Goal: Task Accomplishment & Management: Manage account settings

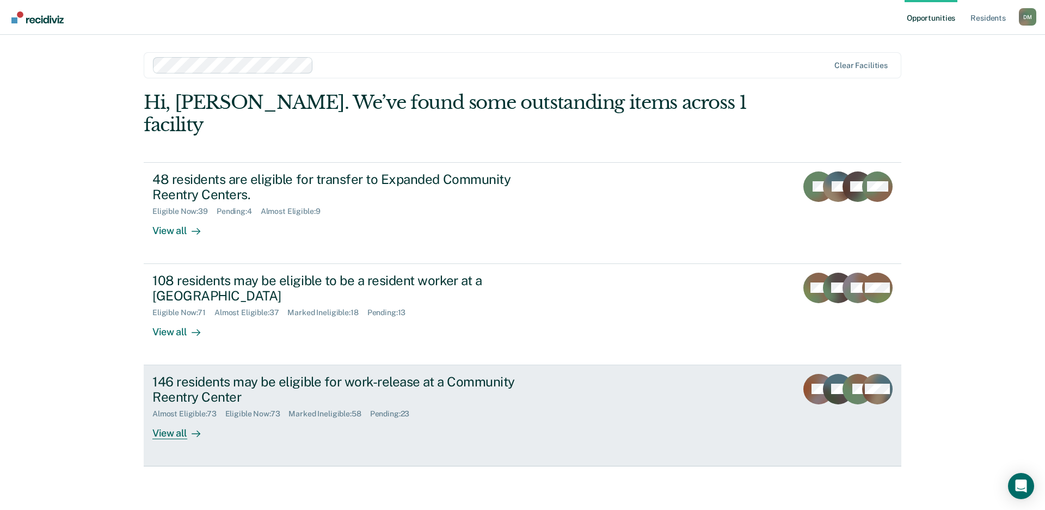
click at [684, 372] on link "146 residents may be eligible for work-release at a Community Reentry Center Al…" at bounding box center [522, 415] width 757 height 101
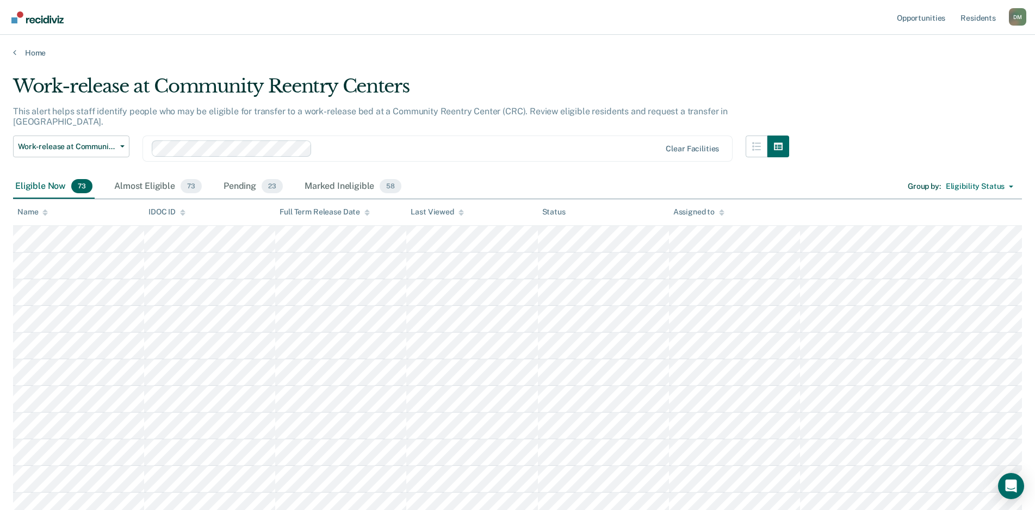
click at [460, 214] on icon at bounding box center [461, 214] width 5 height 3
click at [459, 215] on div at bounding box center [461, 211] width 5 height 9
click at [139, 178] on div "Almost Eligible 73" at bounding box center [158, 187] width 92 height 24
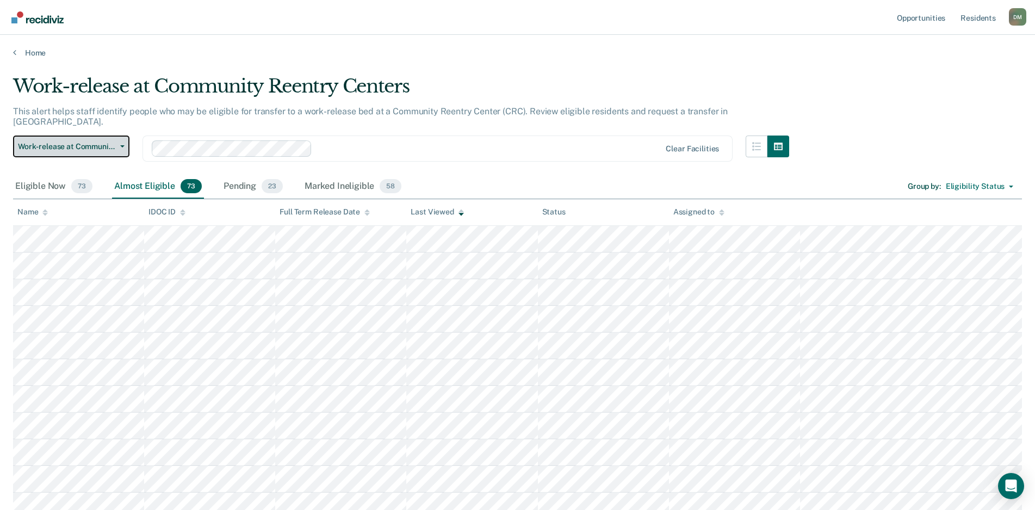
click at [115, 142] on span "Work-release at Community Reentry Centers" at bounding box center [67, 146] width 98 height 9
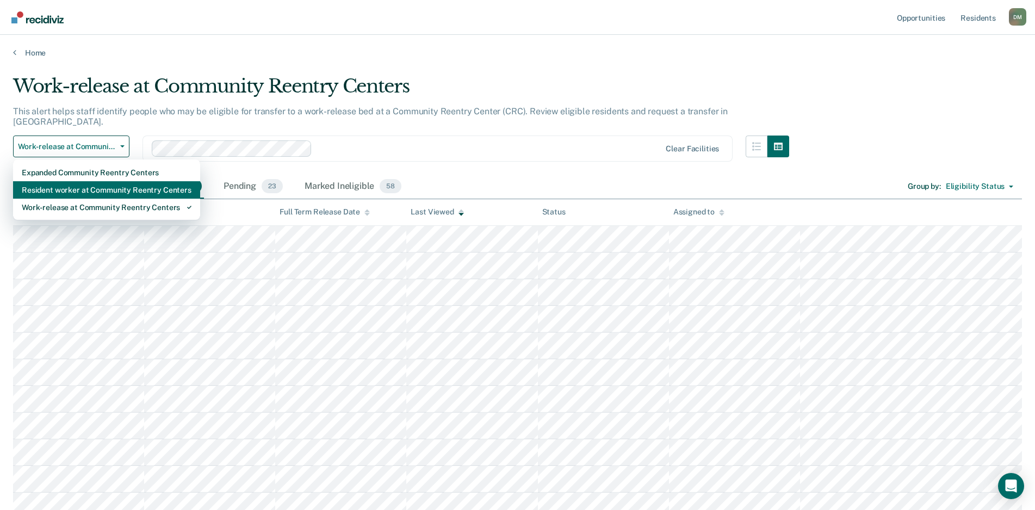
click at [97, 181] on div "Resident worker at Community Reentry Centers" at bounding box center [107, 189] width 170 height 17
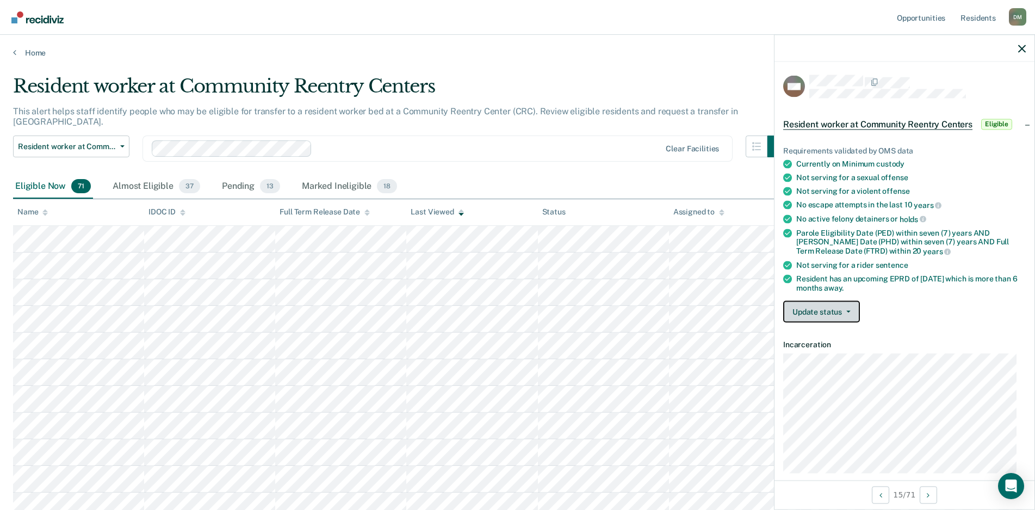
click at [825, 310] on button "Update status" at bounding box center [822, 312] width 77 height 22
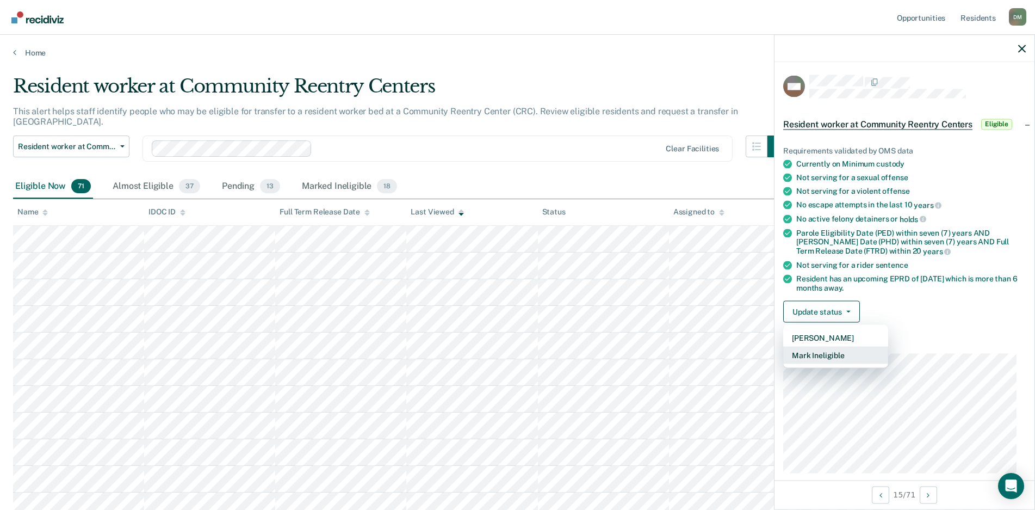
click at [816, 354] on button "Mark Ineligible" at bounding box center [836, 355] width 105 height 17
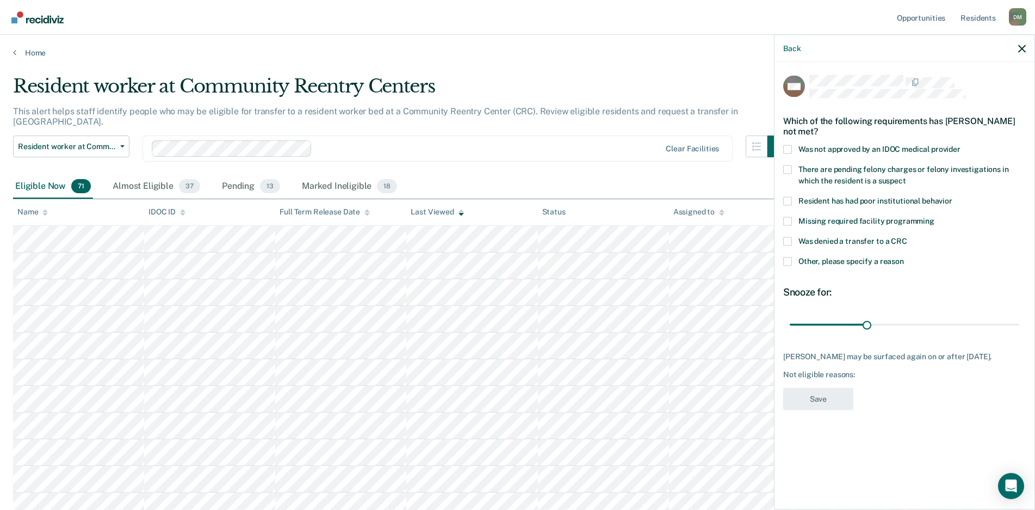
drag, startPoint x: 788, startPoint y: 238, endPoint x: 786, endPoint y: 244, distance: 6.2
click at [788, 239] on span at bounding box center [788, 241] width 9 height 9
click at [908, 237] on input "Was denied a transfer to a CRC" at bounding box center [908, 237] width 0 height 0
click at [786, 261] on span at bounding box center [788, 261] width 9 height 9
click at [904, 257] on input "Other, please specify a reason" at bounding box center [904, 257] width 0 height 0
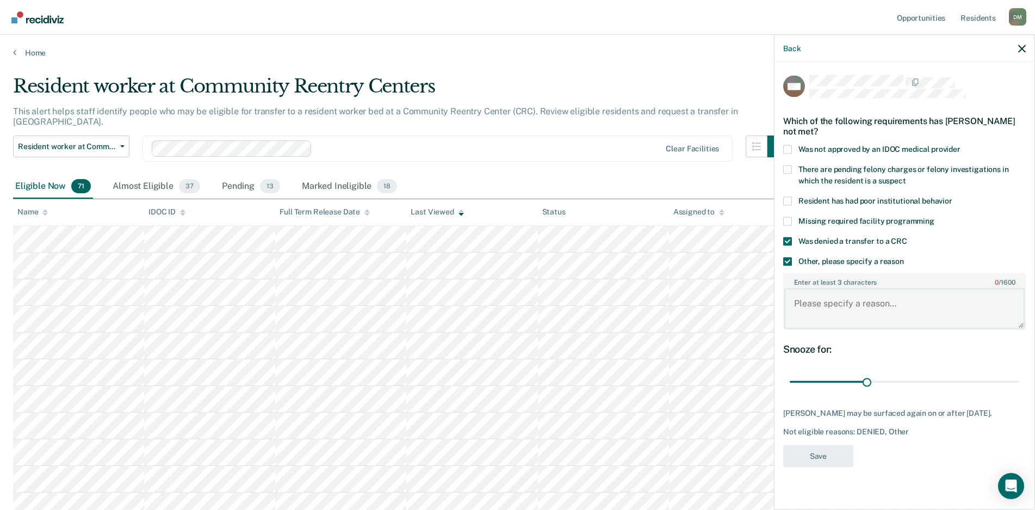
click at [795, 298] on textarea "Enter at least 3 characters 0 / 1600" at bounding box center [905, 308] width 240 height 40
type textarea "Extensive violent history."
type input "15"
click at [812, 380] on input "range" at bounding box center [905, 381] width 230 height 19
click at [824, 467] on button "Save" at bounding box center [819, 456] width 70 height 22
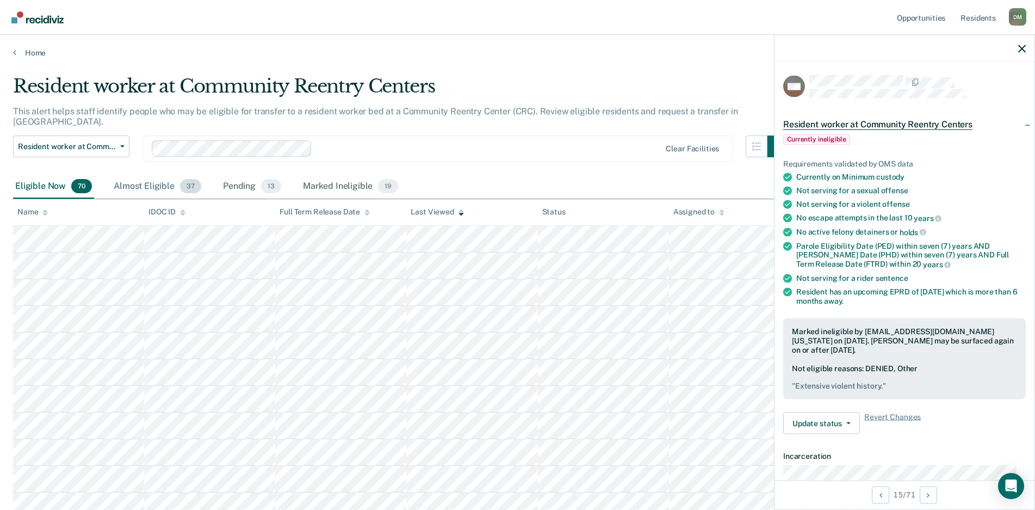
click at [147, 176] on div "Almost Eligible 37" at bounding box center [158, 187] width 92 height 24
click at [1019, 50] on icon "button" at bounding box center [1023, 49] width 8 height 8
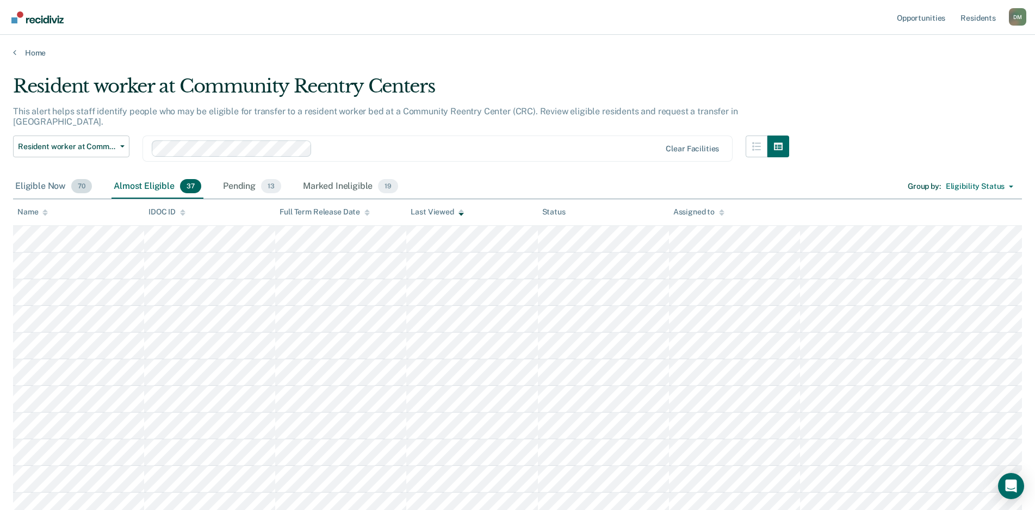
click at [34, 176] on div "Eligible Now 70" at bounding box center [53, 187] width 81 height 24
click at [236, 175] on div "Pending 13" at bounding box center [252, 187] width 63 height 24
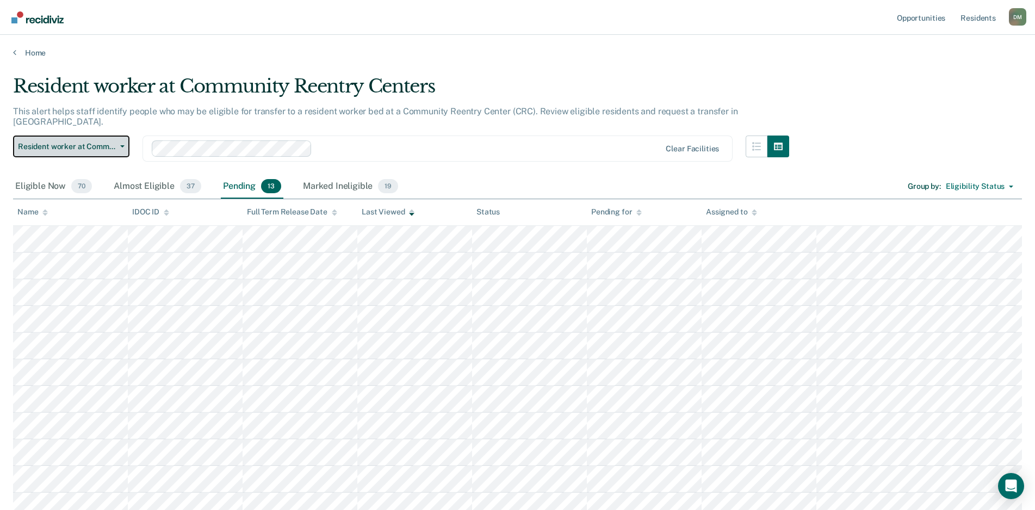
click at [114, 142] on span "Resident worker at Community Reentry Centers" at bounding box center [67, 146] width 98 height 9
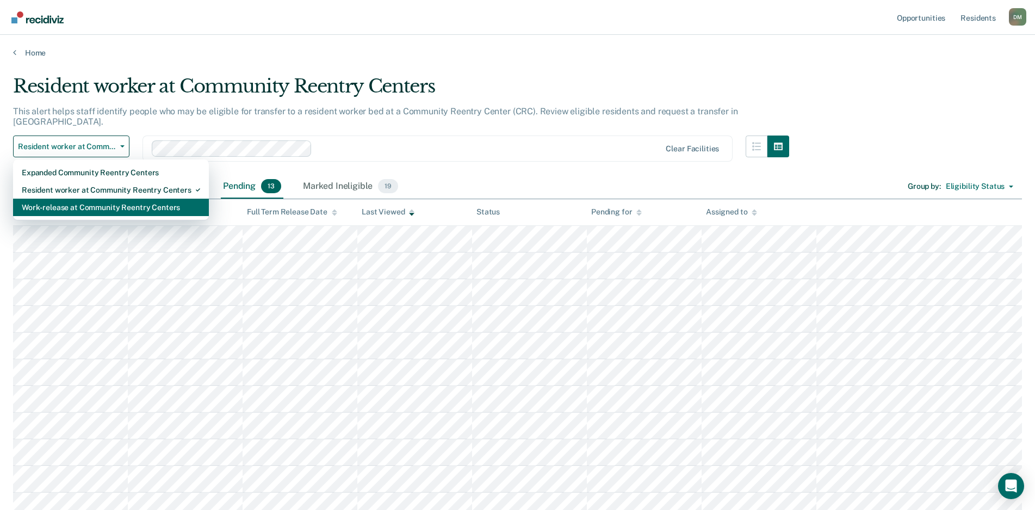
click at [91, 199] on div "Work-release at Community Reentry Centers" at bounding box center [111, 207] width 178 height 17
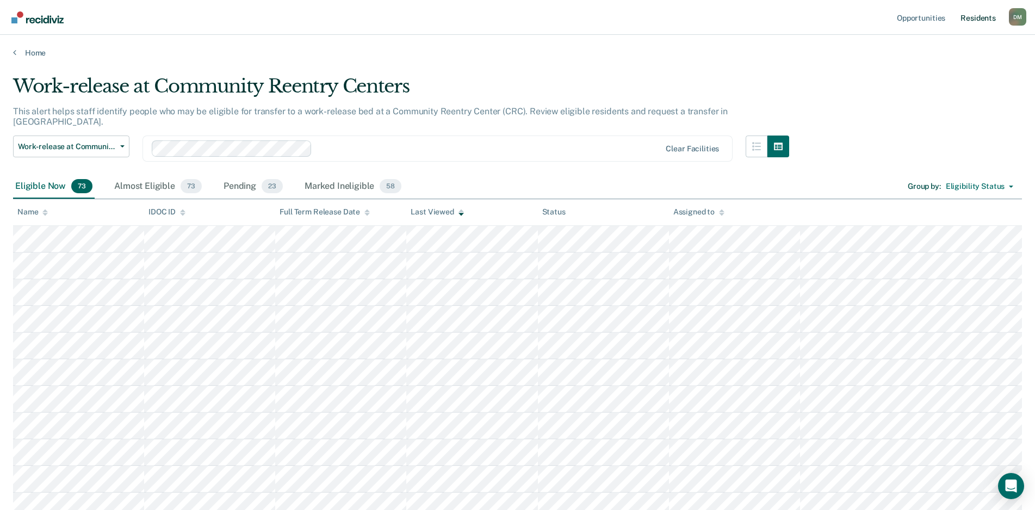
click at [981, 23] on link "Resident s" at bounding box center [979, 17] width 40 height 35
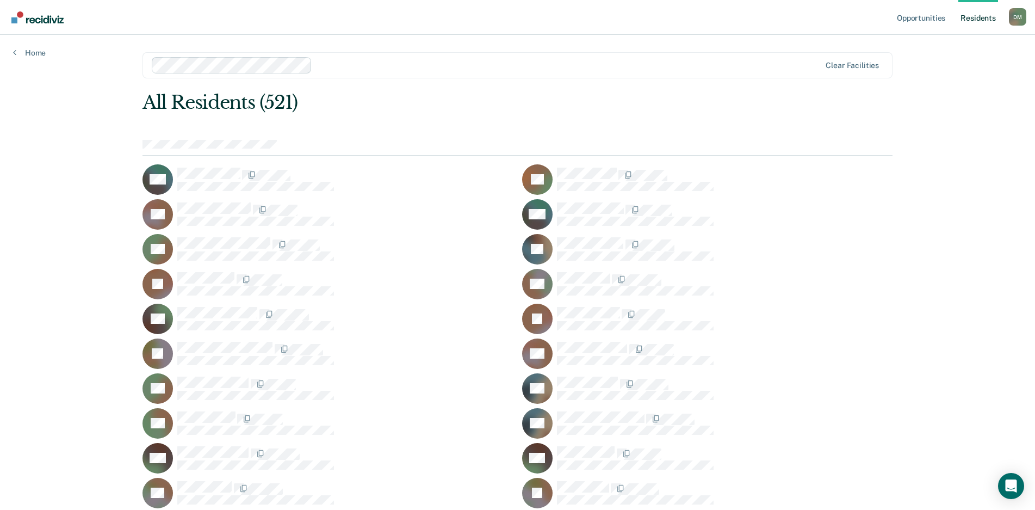
click at [826, 140] on div at bounding box center [518, 148] width 750 height 16
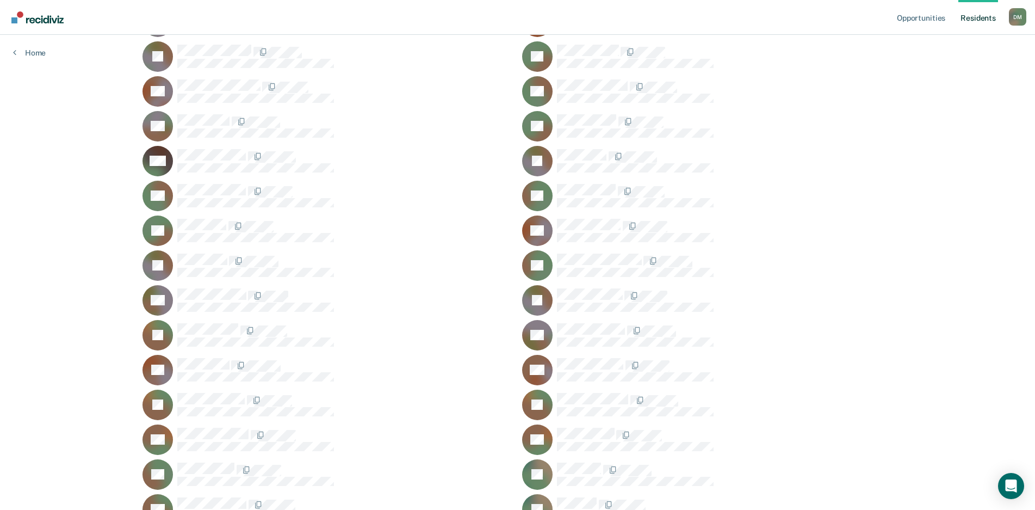
scroll to position [6550, 0]
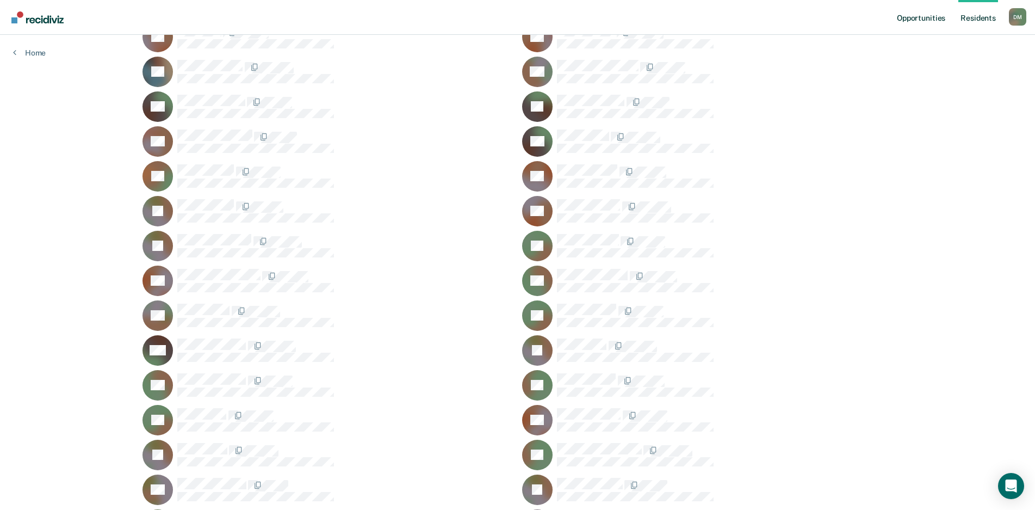
click at [922, 20] on link "Opportunities" at bounding box center [921, 17] width 53 height 35
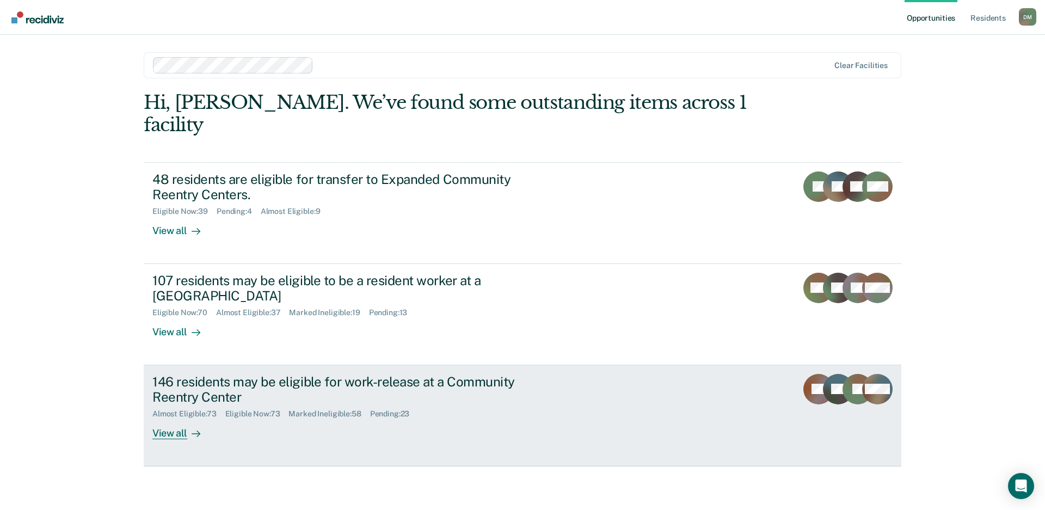
click at [486, 374] on div "146 residents may be eligible for work-release at a Community Reentry Center" at bounding box center [343, 390] width 382 height 32
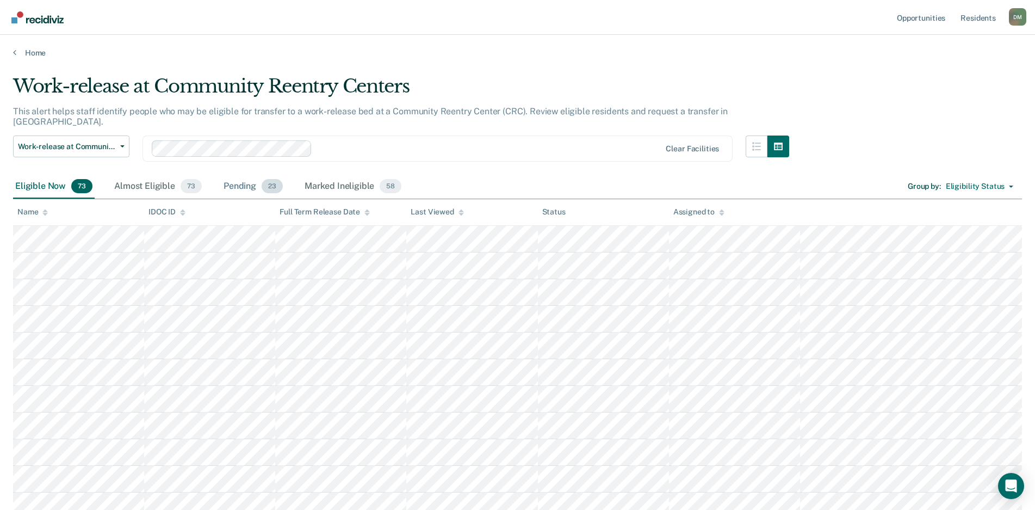
click at [235, 176] on div "Pending 23" at bounding box center [253, 187] width 64 height 24
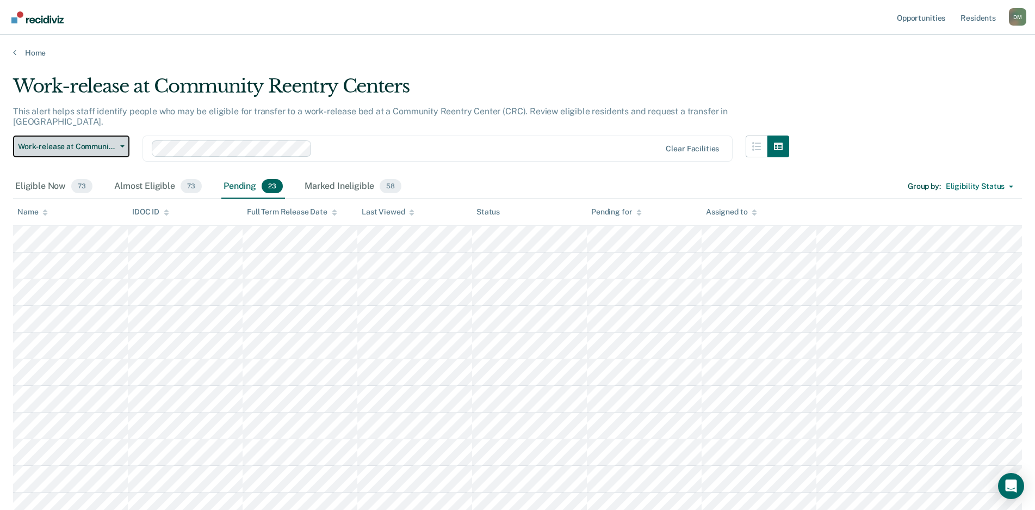
click at [108, 142] on span "Work-release at Community Reentry Centers" at bounding box center [67, 146] width 98 height 9
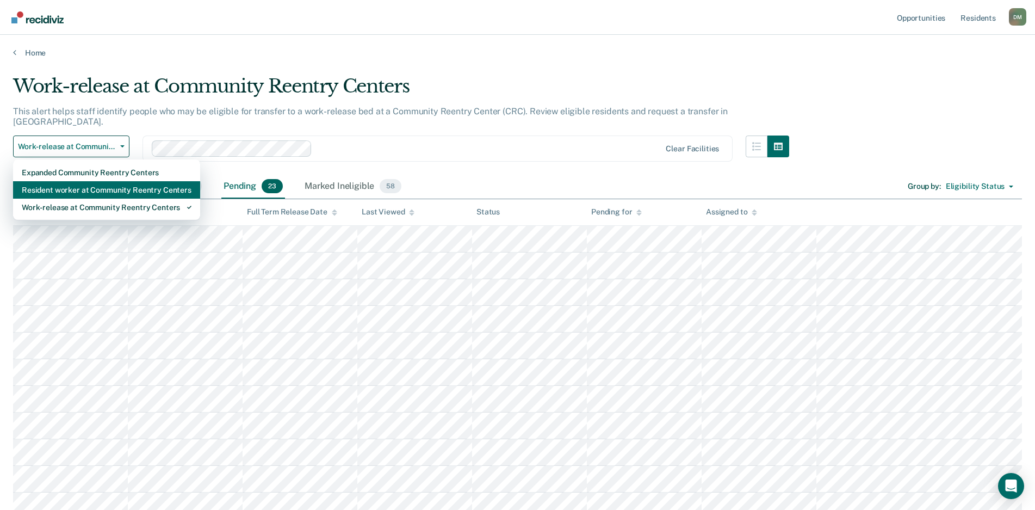
click at [87, 181] on div "Resident worker at Community Reentry Centers" at bounding box center [107, 189] width 170 height 17
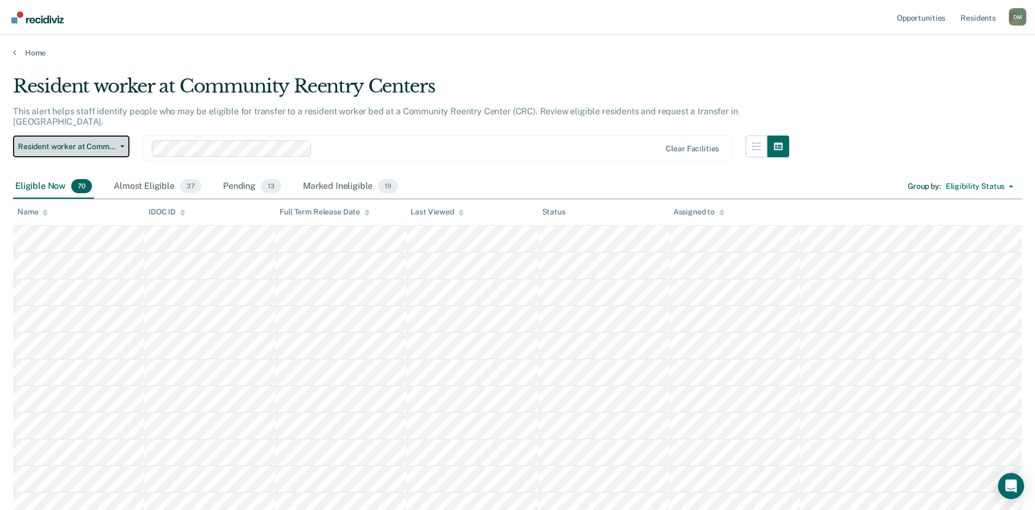
click at [126, 137] on button "Resident worker at Community Reentry Centers" at bounding box center [71, 146] width 116 height 22
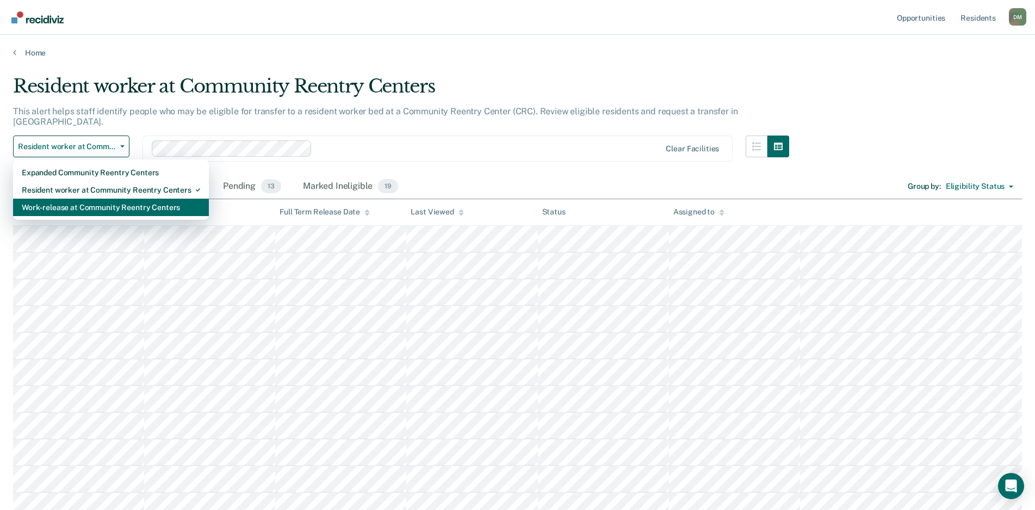
click at [104, 199] on div "Work-release at Community Reentry Centers" at bounding box center [111, 207] width 178 height 17
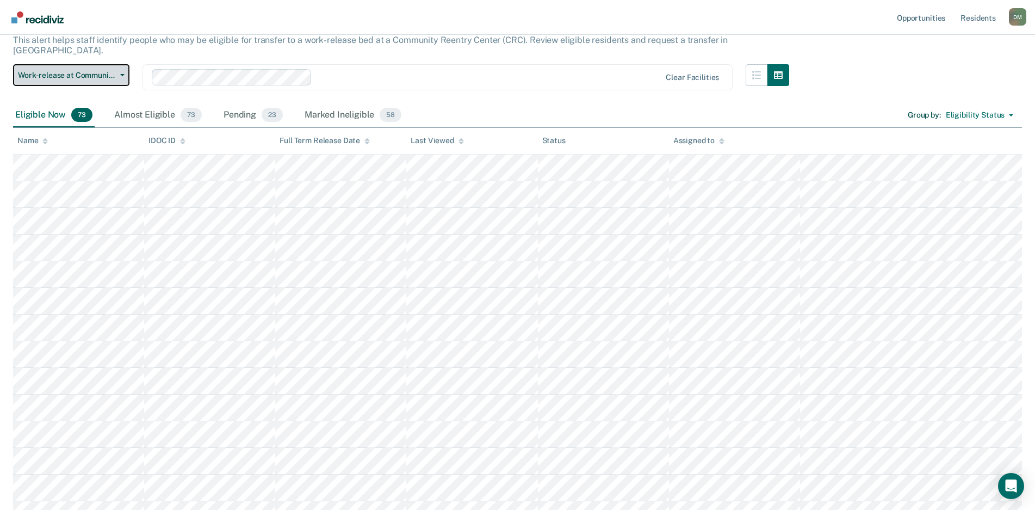
scroll to position [52, 0]
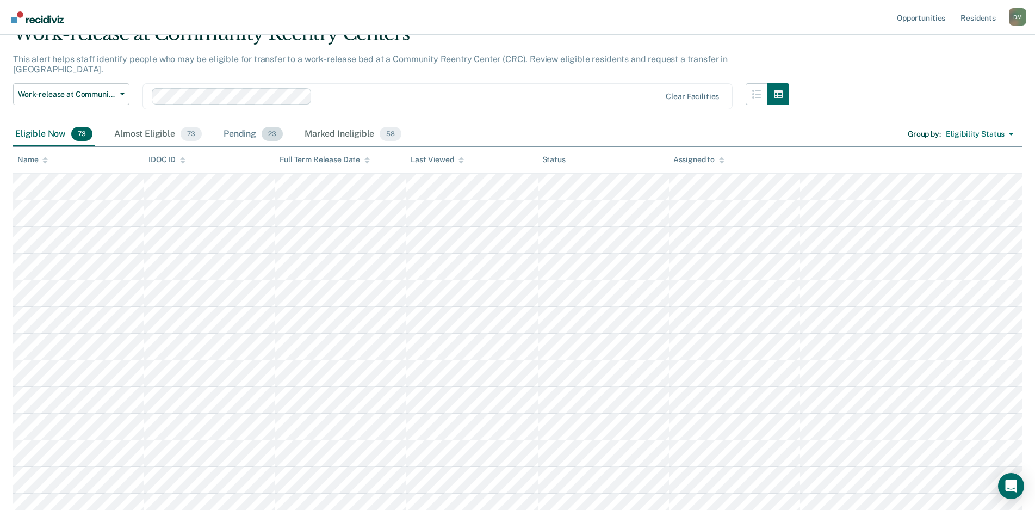
click at [242, 131] on div "Pending 23" at bounding box center [253, 134] width 64 height 24
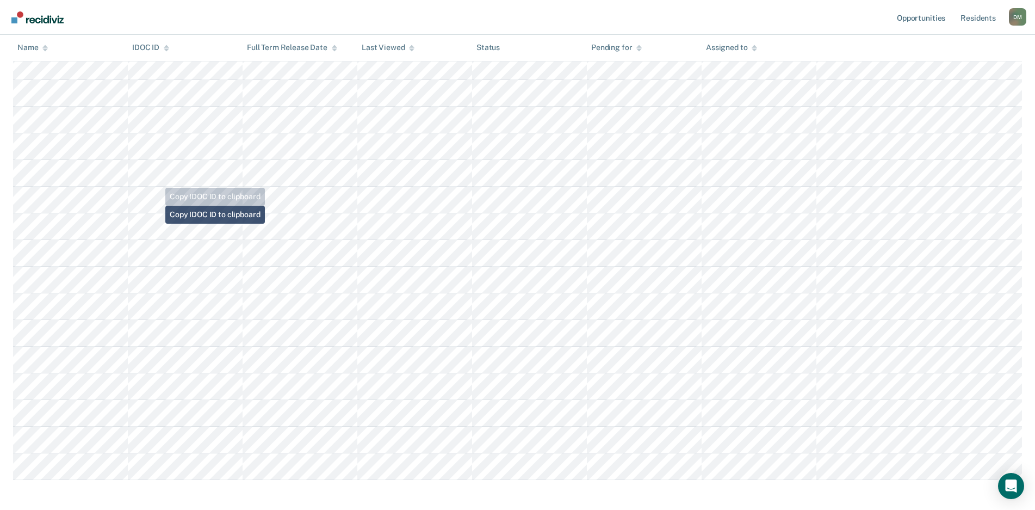
scroll to position [379, 0]
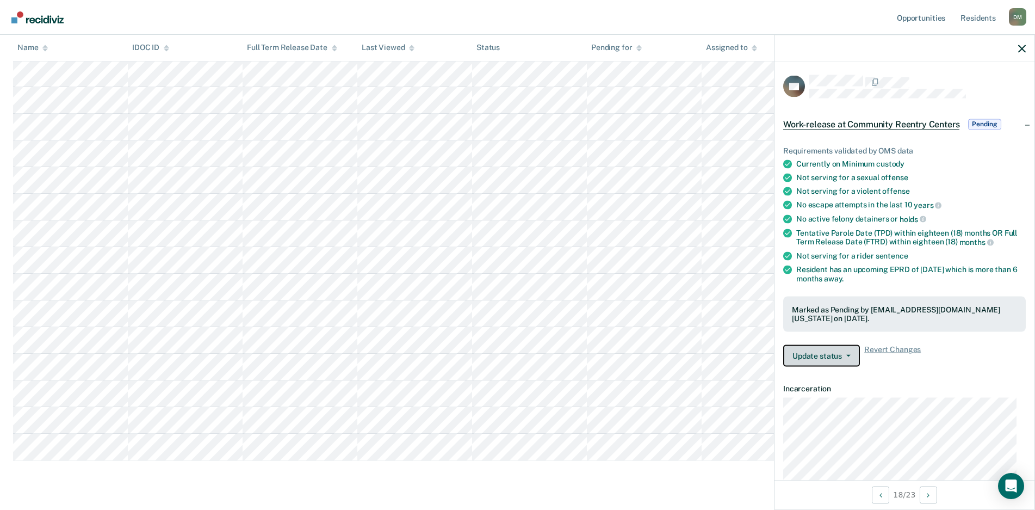
click at [848, 355] on icon "button" at bounding box center [849, 356] width 4 height 2
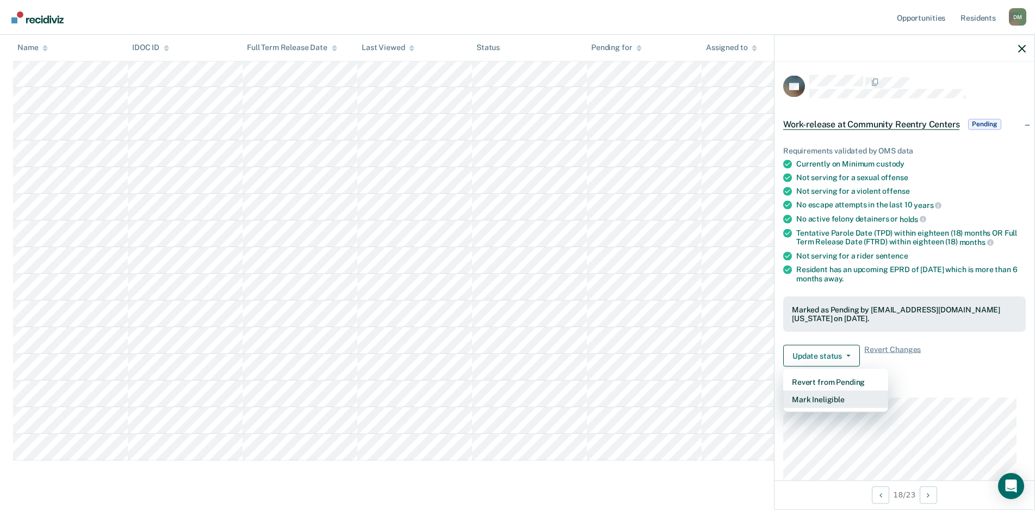
click at [818, 399] on button "Mark Ineligible" at bounding box center [836, 399] width 105 height 17
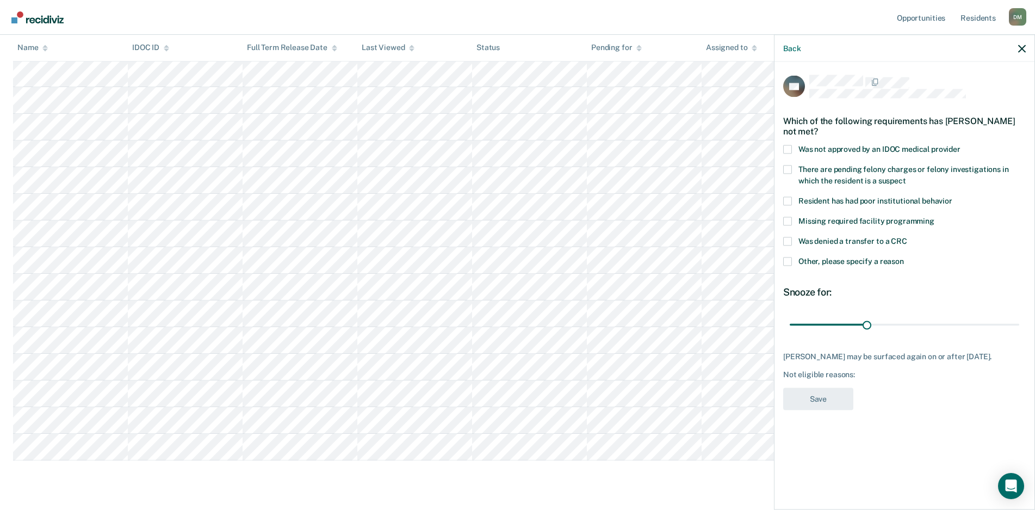
click at [788, 240] on span at bounding box center [788, 241] width 9 height 9
click at [908, 237] on input "Was denied a transfer to a CRC" at bounding box center [908, 237] width 0 height 0
click at [790, 261] on span at bounding box center [788, 261] width 9 height 9
click at [904, 257] on input "Other, please specify a reason" at bounding box center [904, 257] width 0 height 0
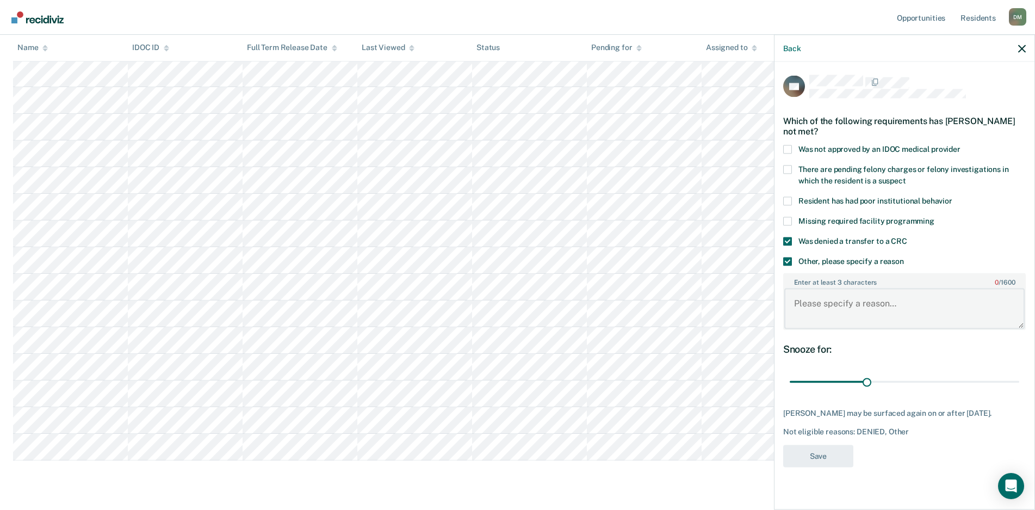
click at [836, 310] on textarea "Enter at least 3 characters 0 / 1600" at bounding box center [905, 308] width 240 height 40
type textarea "Class B DOR until [DATE]."
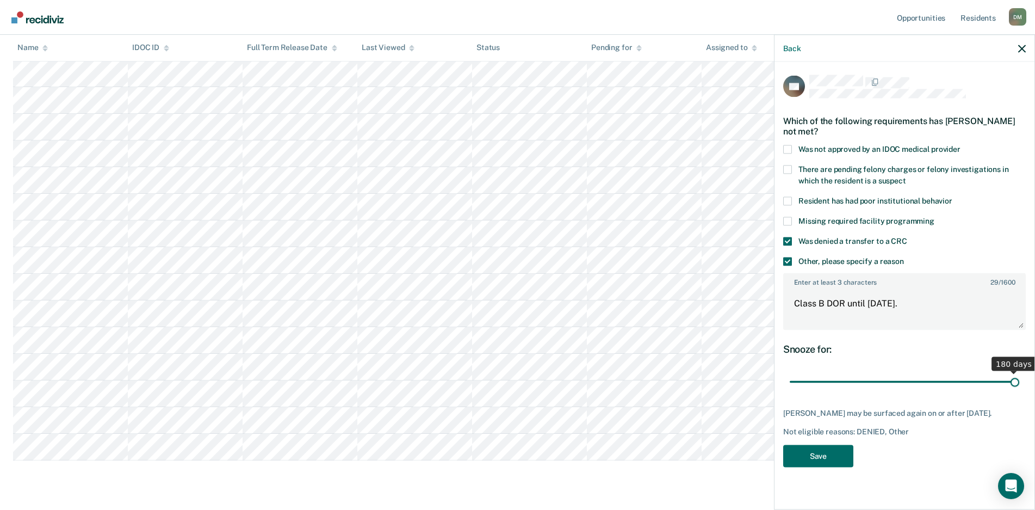
drag, startPoint x: 868, startPoint y: 382, endPoint x: 1025, endPoint y: 380, distance: 156.7
type input "180"
click at [1020, 380] on input "range" at bounding box center [905, 381] width 230 height 19
click at [826, 445] on button "Save" at bounding box center [819, 456] width 70 height 22
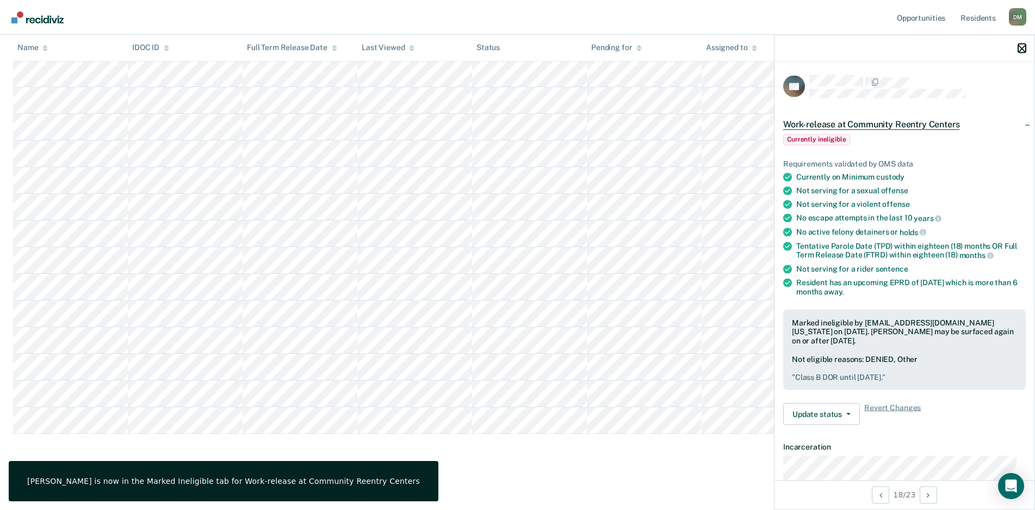
click at [1021, 47] on icon "button" at bounding box center [1023, 49] width 8 height 8
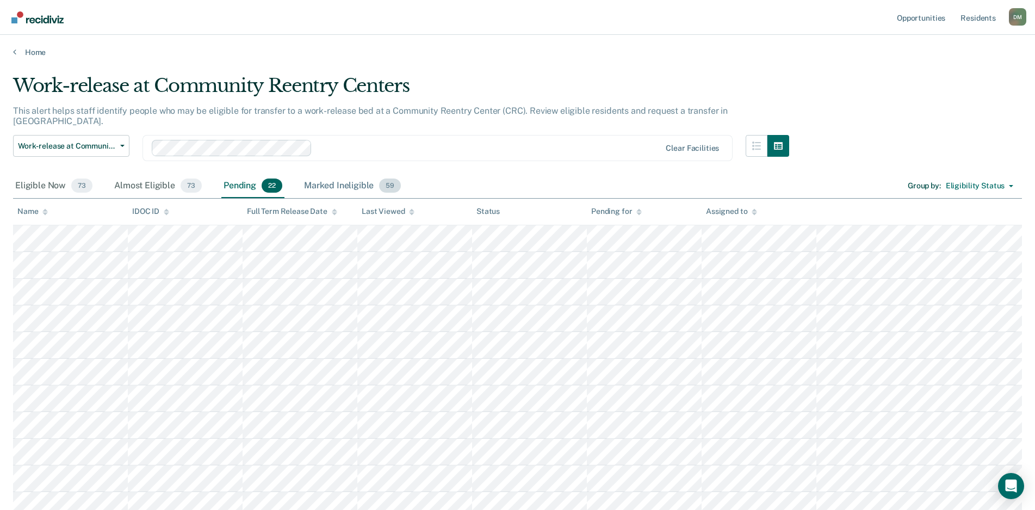
scroll to position [0, 0]
click at [101, 142] on span "Work-release at Community Reentry Centers" at bounding box center [67, 146] width 98 height 9
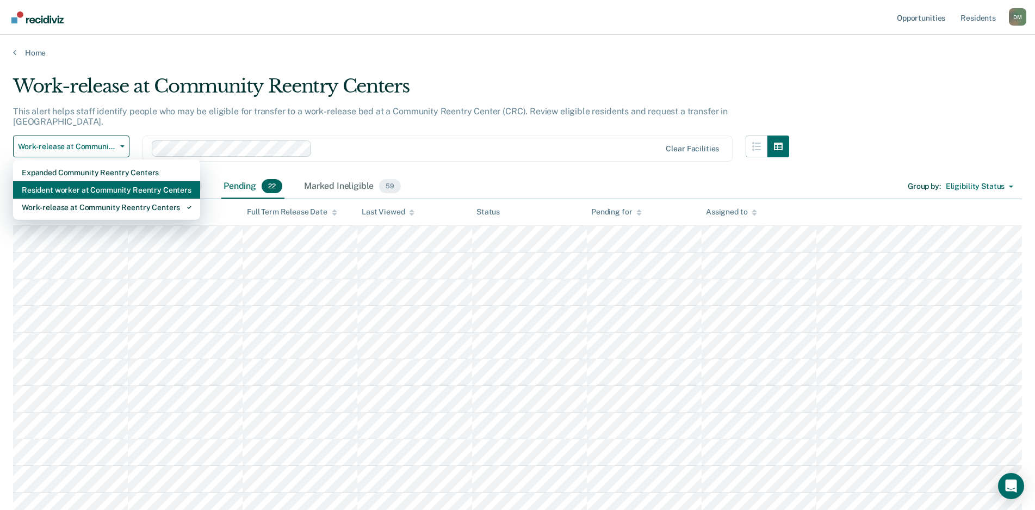
click at [86, 181] on div "Resident worker at Community Reentry Centers" at bounding box center [107, 189] width 170 height 17
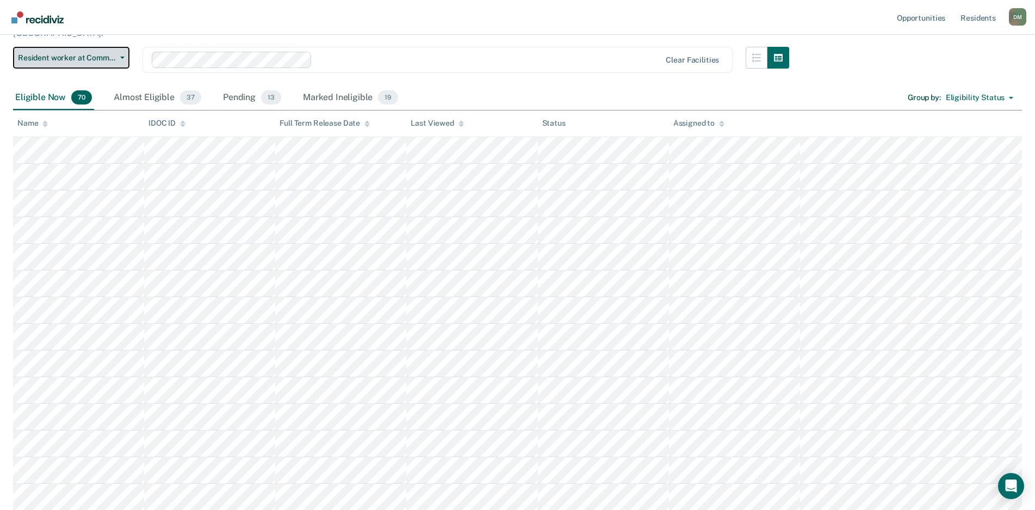
scroll to position [81, 0]
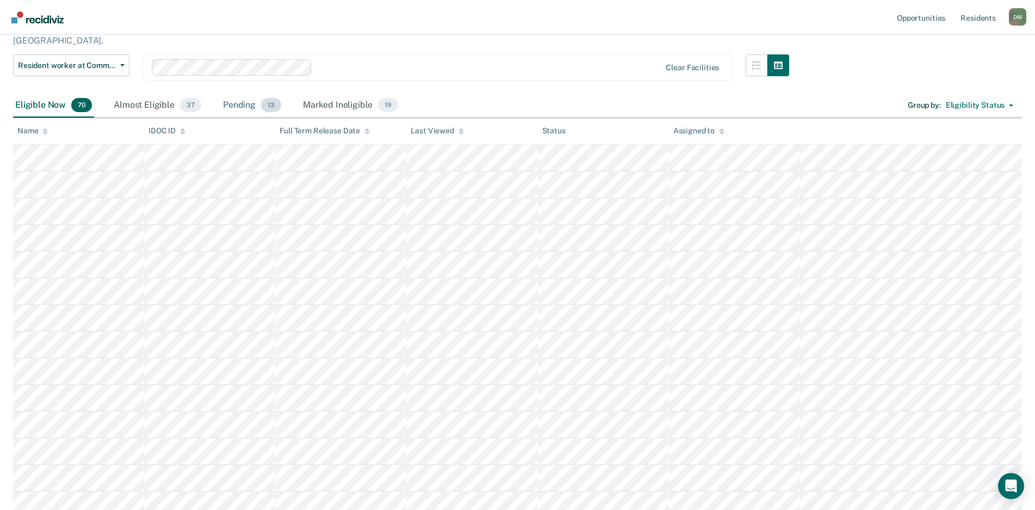
click at [239, 97] on div "Pending 13" at bounding box center [252, 106] width 63 height 24
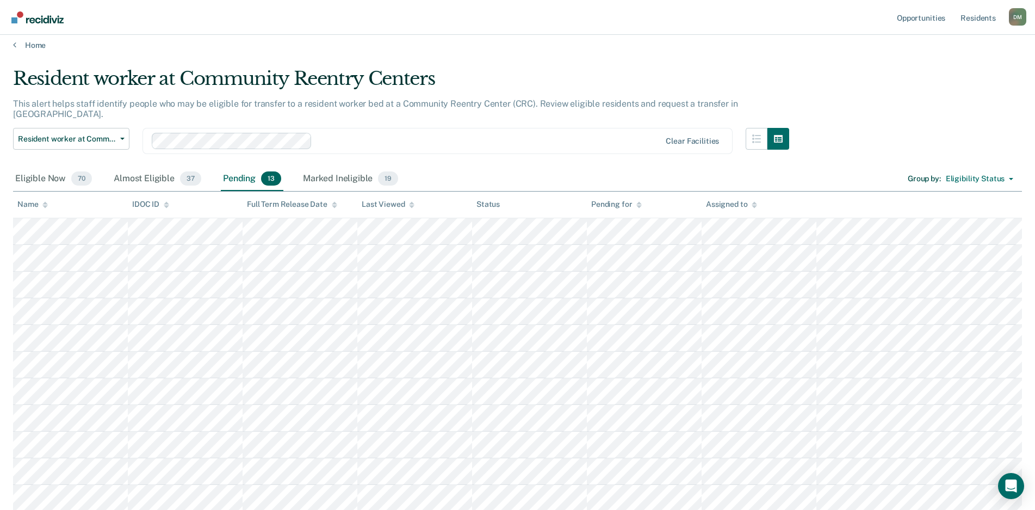
scroll to position [0, 0]
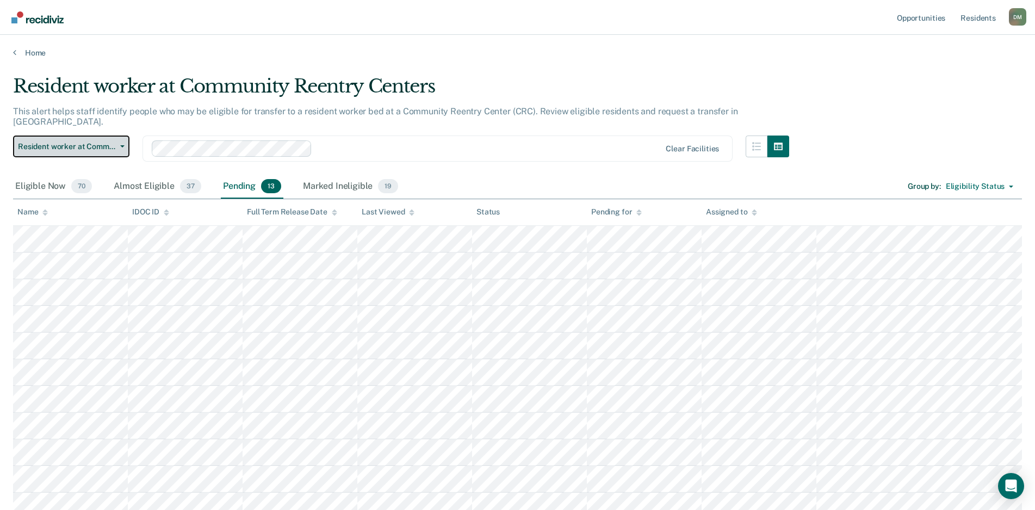
click at [116, 135] on button "Resident worker at Community Reentry Centers" at bounding box center [71, 146] width 116 height 22
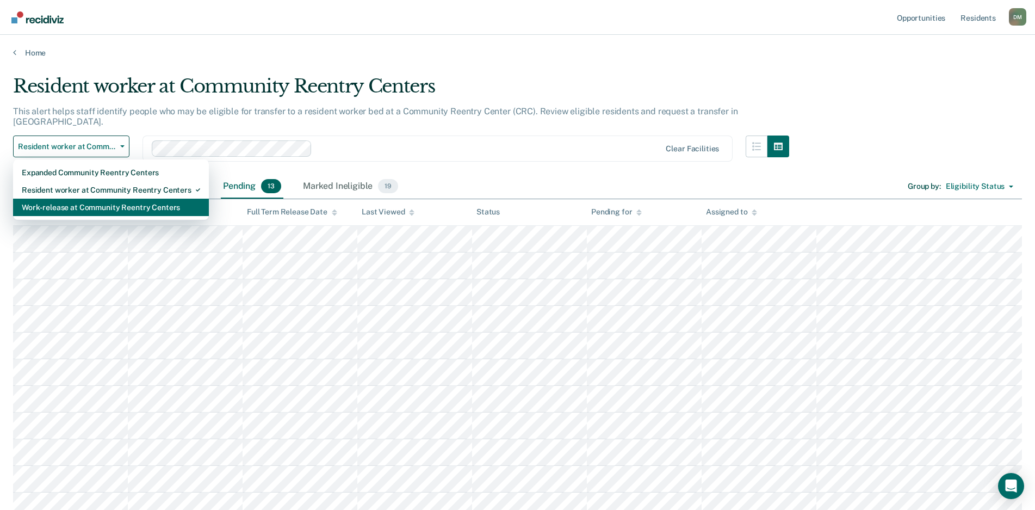
click at [98, 199] on div "Work-release at Community Reentry Centers" at bounding box center [111, 207] width 178 height 17
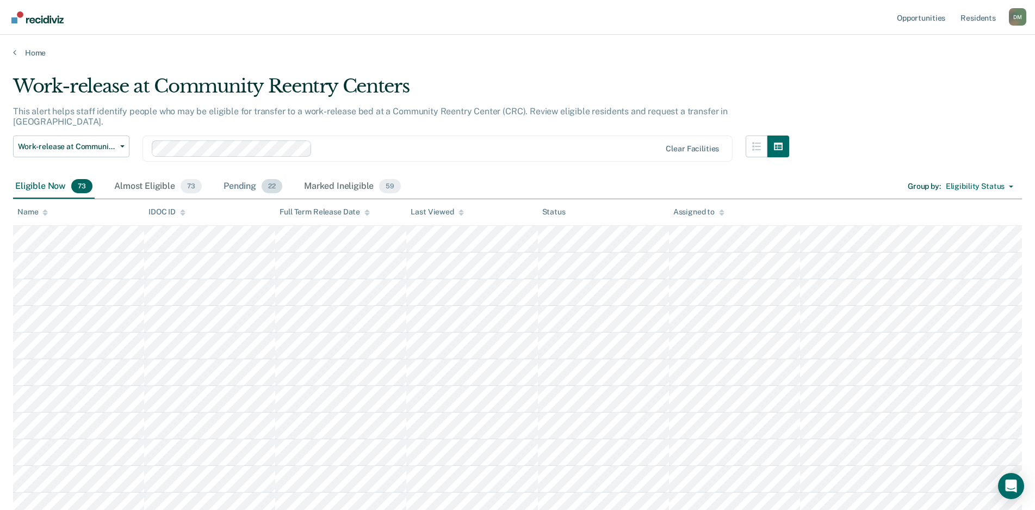
click at [244, 177] on div "Pending 22" at bounding box center [252, 187] width 63 height 24
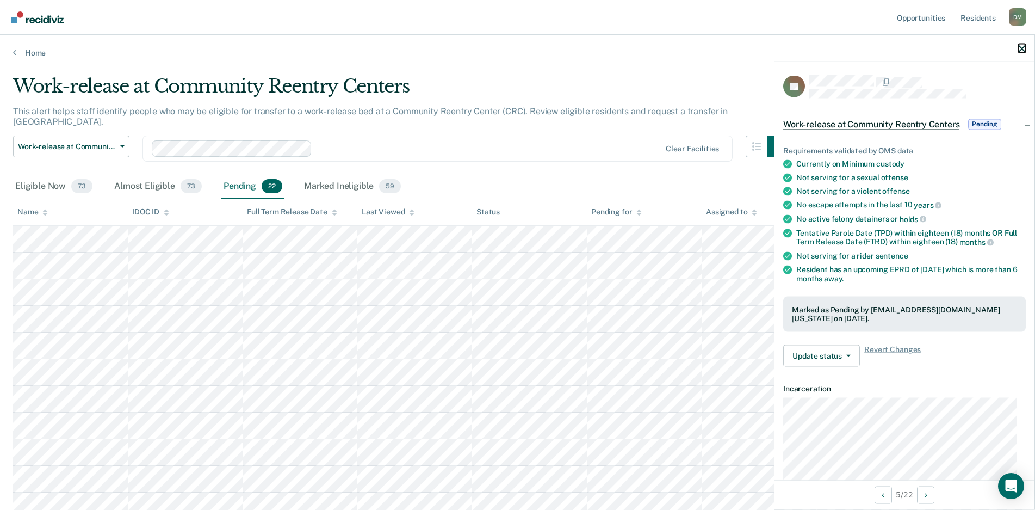
click at [1022, 49] on icon "button" at bounding box center [1023, 49] width 8 height 8
